Goal: Find specific page/section: Find specific page/section

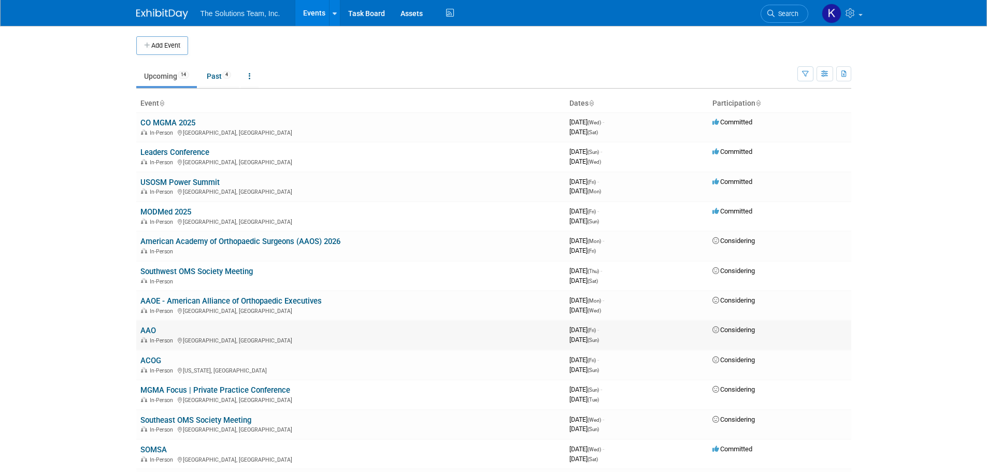
click at [154, 326] on link "AAO" at bounding box center [148, 330] width 16 height 9
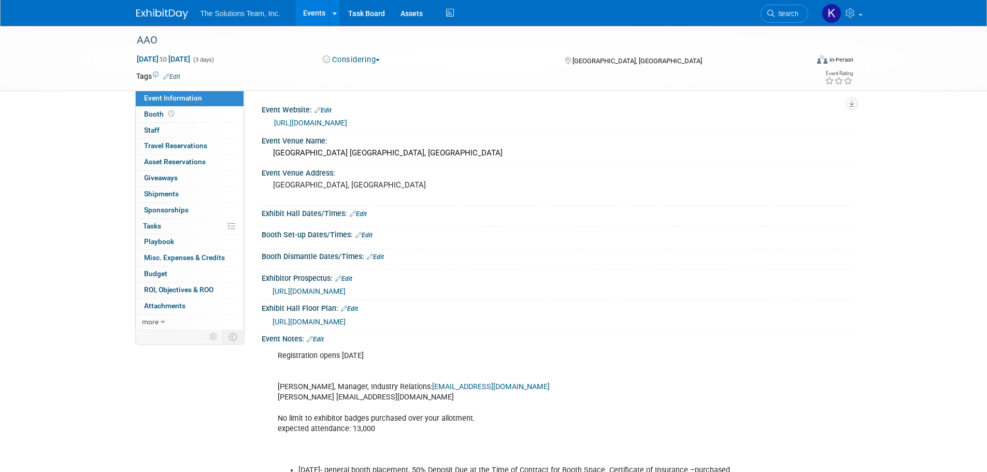
click at [283, 425] on div "Registration opens NOV 3, 2025 Holly Kiel, Manager, Industry Relations: hkiel@a…" at bounding box center [503, 439] width 467 height 187
drag, startPoint x: 276, startPoint y: 428, endPoint x: 376, endPoint y: 432, distance: 100.6
click at [376, 432] on div "Registration opens NOV 3, 2025 Holly Kiel, Manager, Industry Relations: hkiel@a…" at bounding box center [503, 439] width 467 height 187
copy div "expected attendance: 13,000"
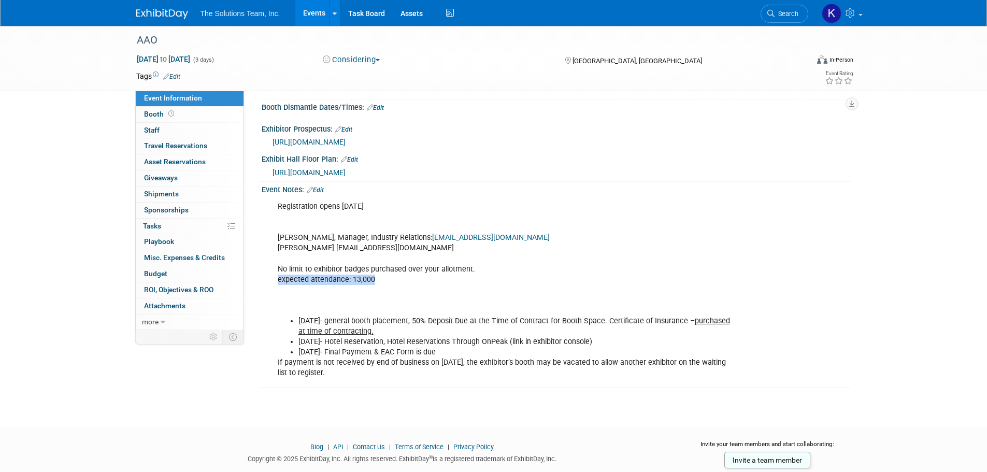
scroll to position [155, 0]
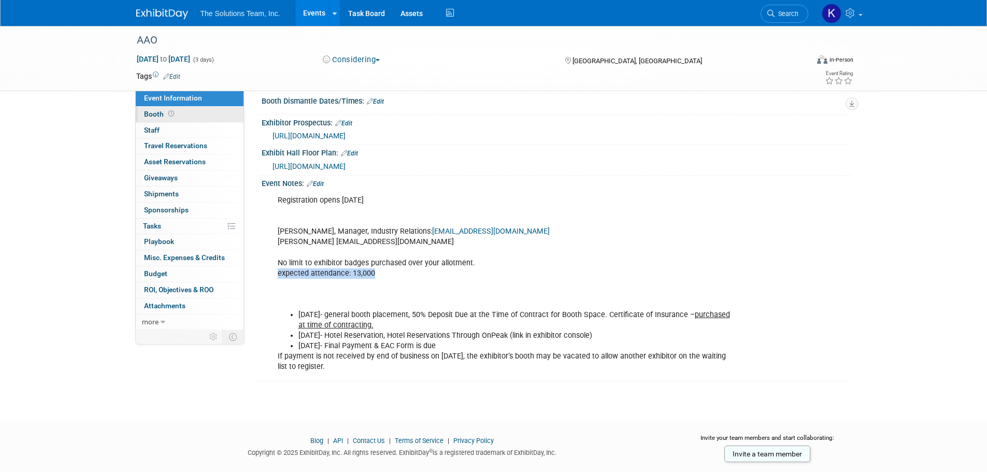
click at [162, 120] on link "Booth" at bounding box center [190, 115] width 108 height 16
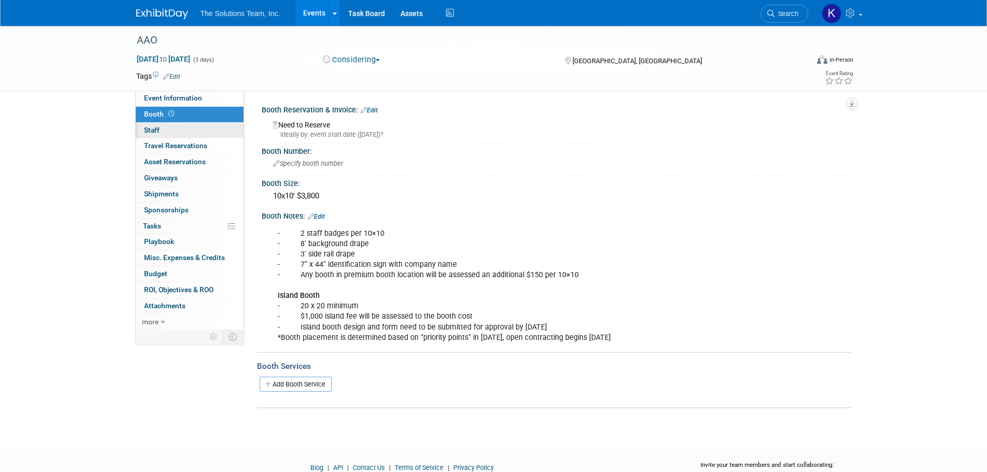
click at [164, 130] on link "0 Staff 0" at bounding box center [190, 131] width 108 height 16
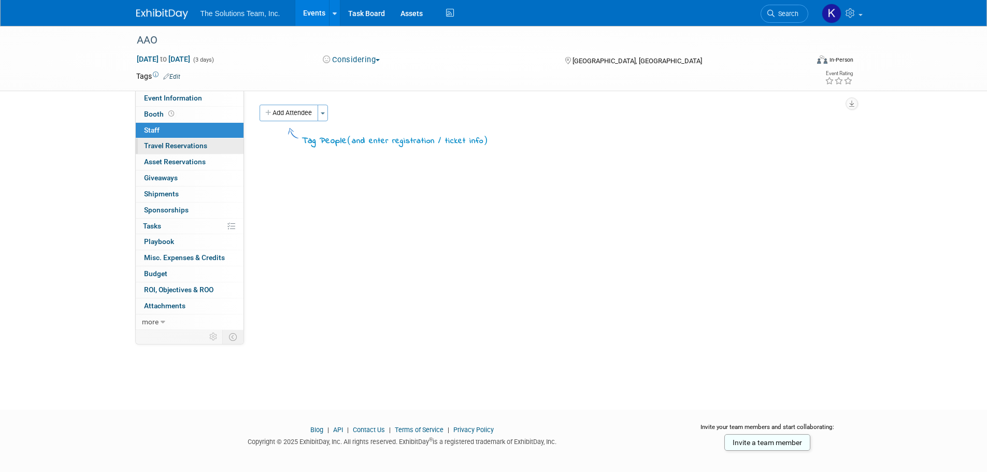
click at [170, 142] on span "Travel Reservations 0" at bounding box center [175, 145] width 63 height 8
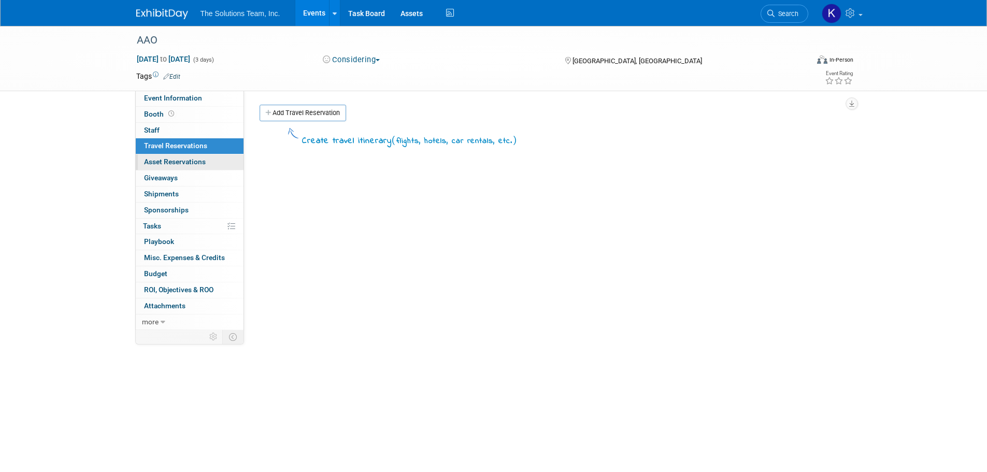
click at [173, 160] on span "Asset Reservations 0" at bounding box center [175, 162] width 62 height 8
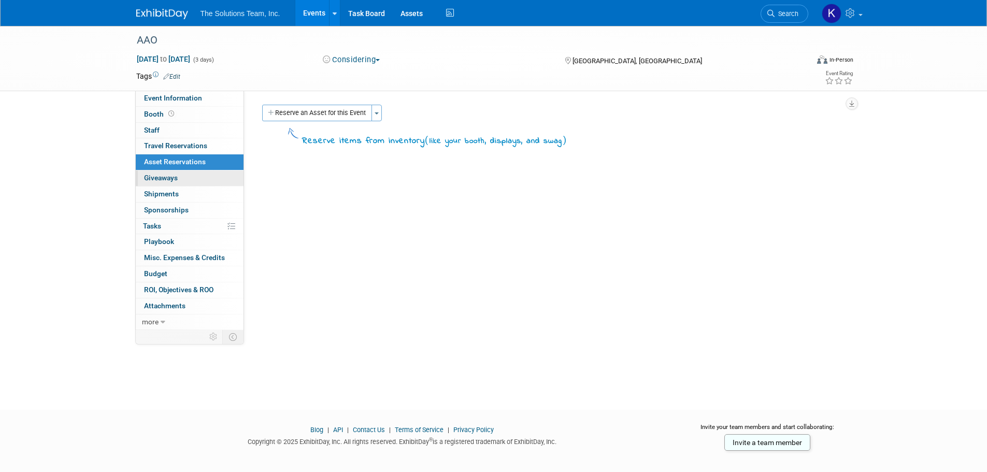
click at [176, 176] on span "Giveaways 0" at bounding box center [161, 178] width 34 height 8
